Goal: Task Accomplishment & Management: Manage account settings

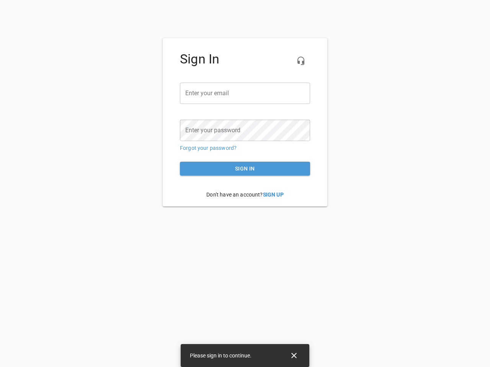
click at [301, 61] on icon "button" at bounding box center [300, 60] width 9 height 9
click at [245, 93] on input "email" at bounding box center [245, 93] width 130 height 21
click at [294, 356] on icon "Close" at bounding box center [293, 355] width 5 height 5
